Goal: Navigation & Orientation: Find specific page/section

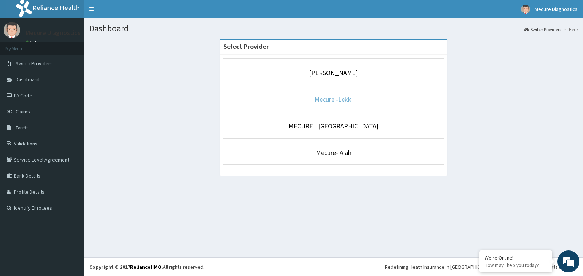
click at [342, 103] on link "Mecure -Lekki" at bounding box center [333, 99] width 38 height 8
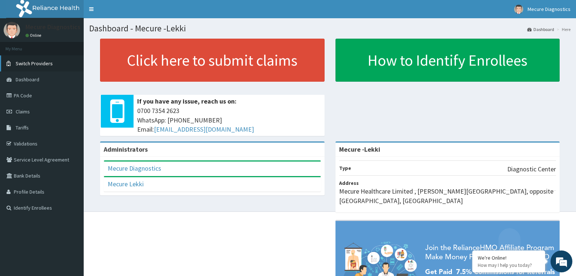
click at [38, 61] on span "Switch Providers" at bounding box center [34, 63] width 37 height 7
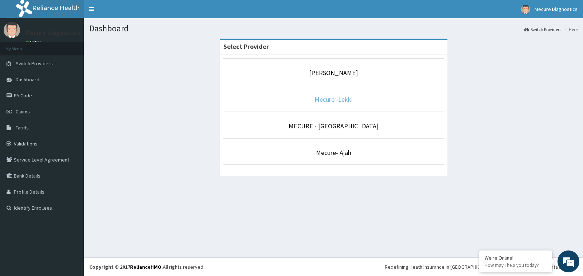
click at [336, 98] on link "Mecure -Lekki" at bounding box center [333, 99] width 38 height 8
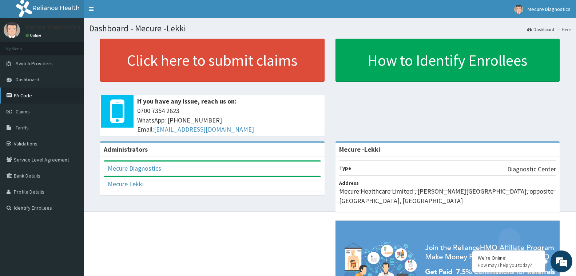
click at [29, 95] on link "PA Code" at bounding box center [42, 95] width 84 height 16
